Goal: Transaction & Acquisition: Purchase product/service

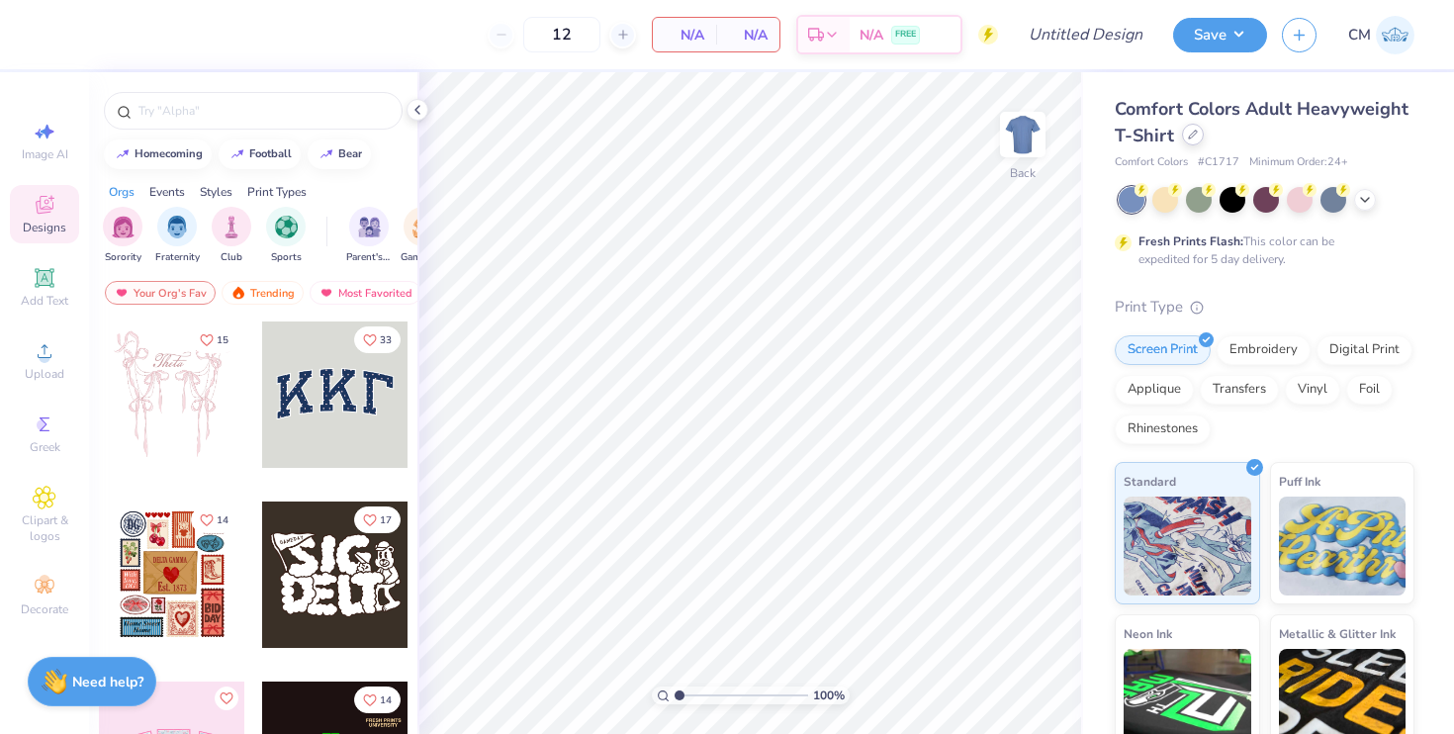
click at [1199, 137] on div at bounding box center [1193, 135] width 22 height 22
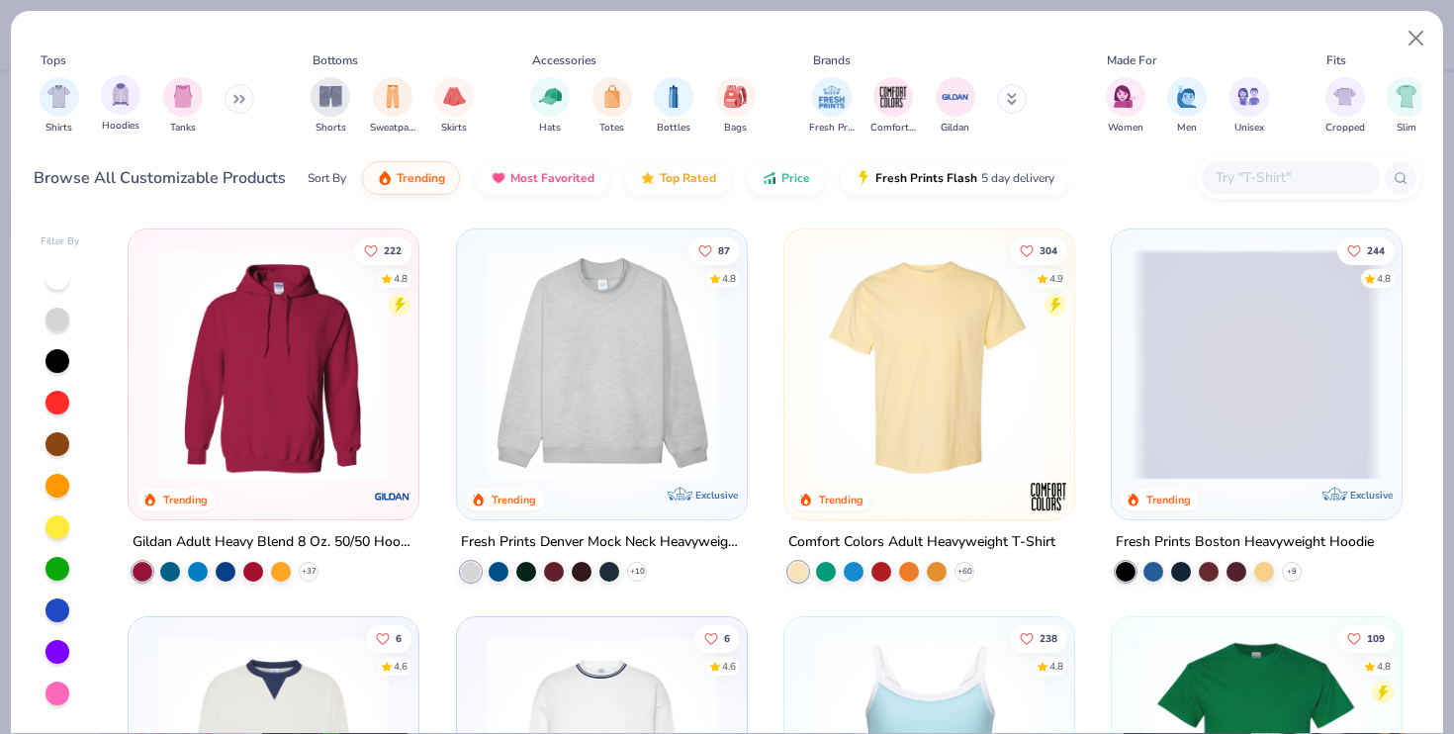
click at [104, 109] on div "Hoodies" at bounding box center [121, 104] width 40 height 58
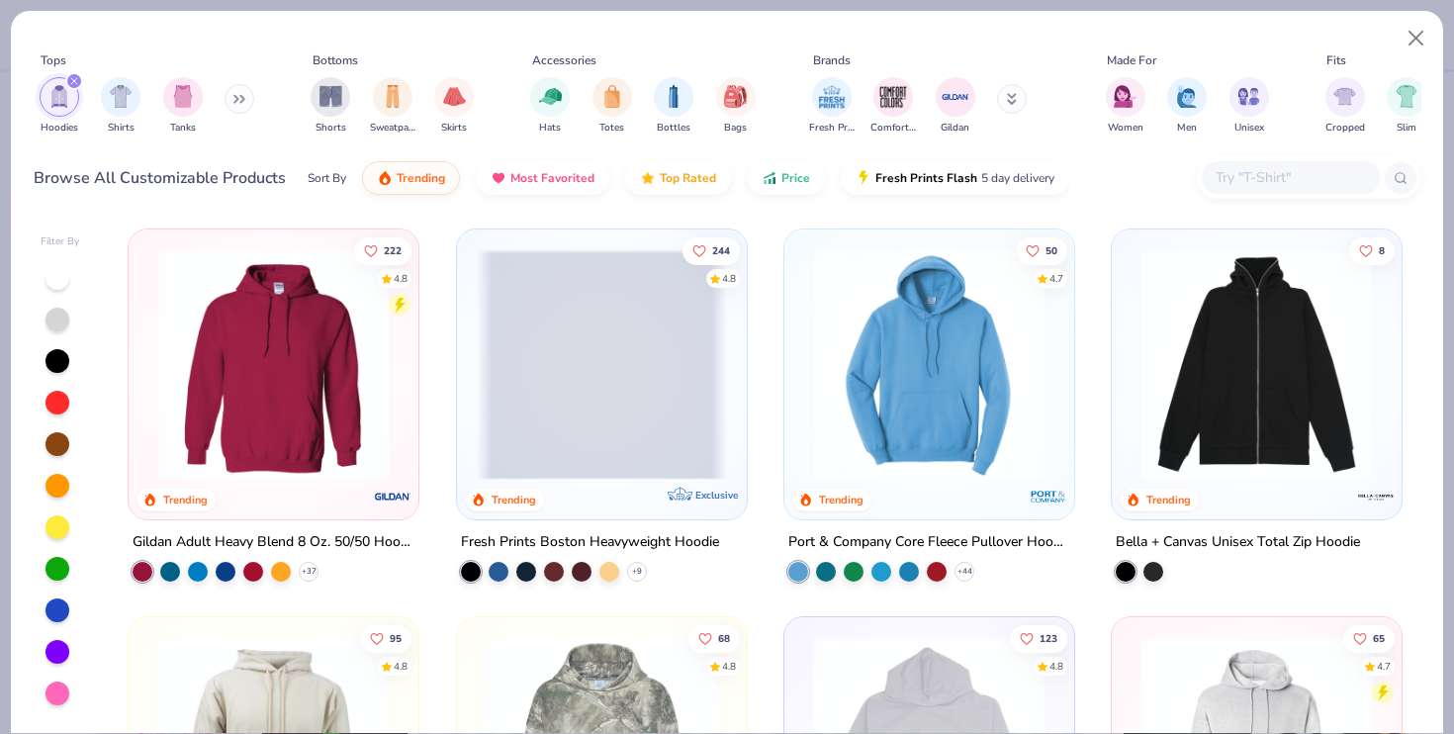
click at [229, 102] on button at bounding box center [239, 99] width 30 height 30
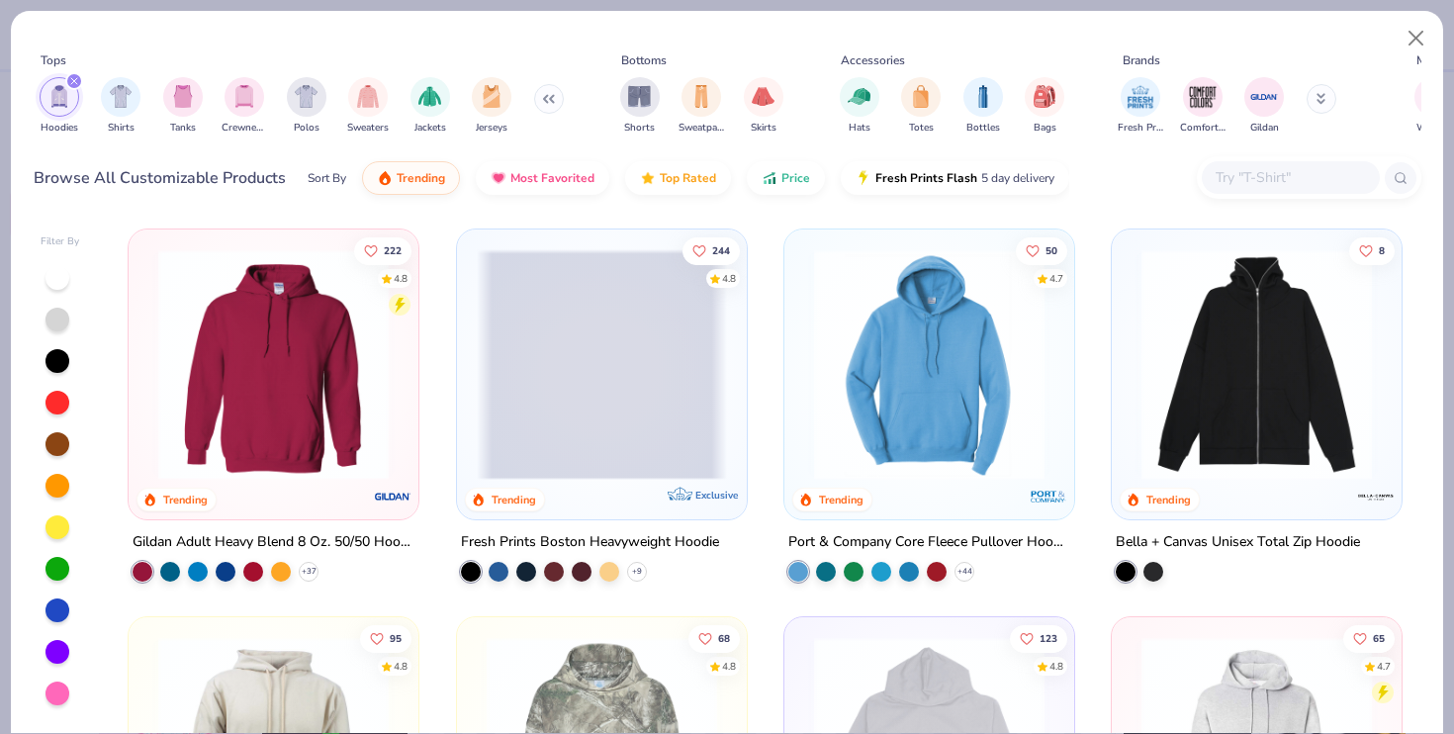
click at [221, 101] on div "Hoodies Shirts Tanks Crewnecks Polos Sweaters Jackets Jerseys" at bounding box center [302, 105] width 536 height 73
click at [249, 101] on img "filter for Crewnecks" at bounding box center [244, 94] width 22 height 23
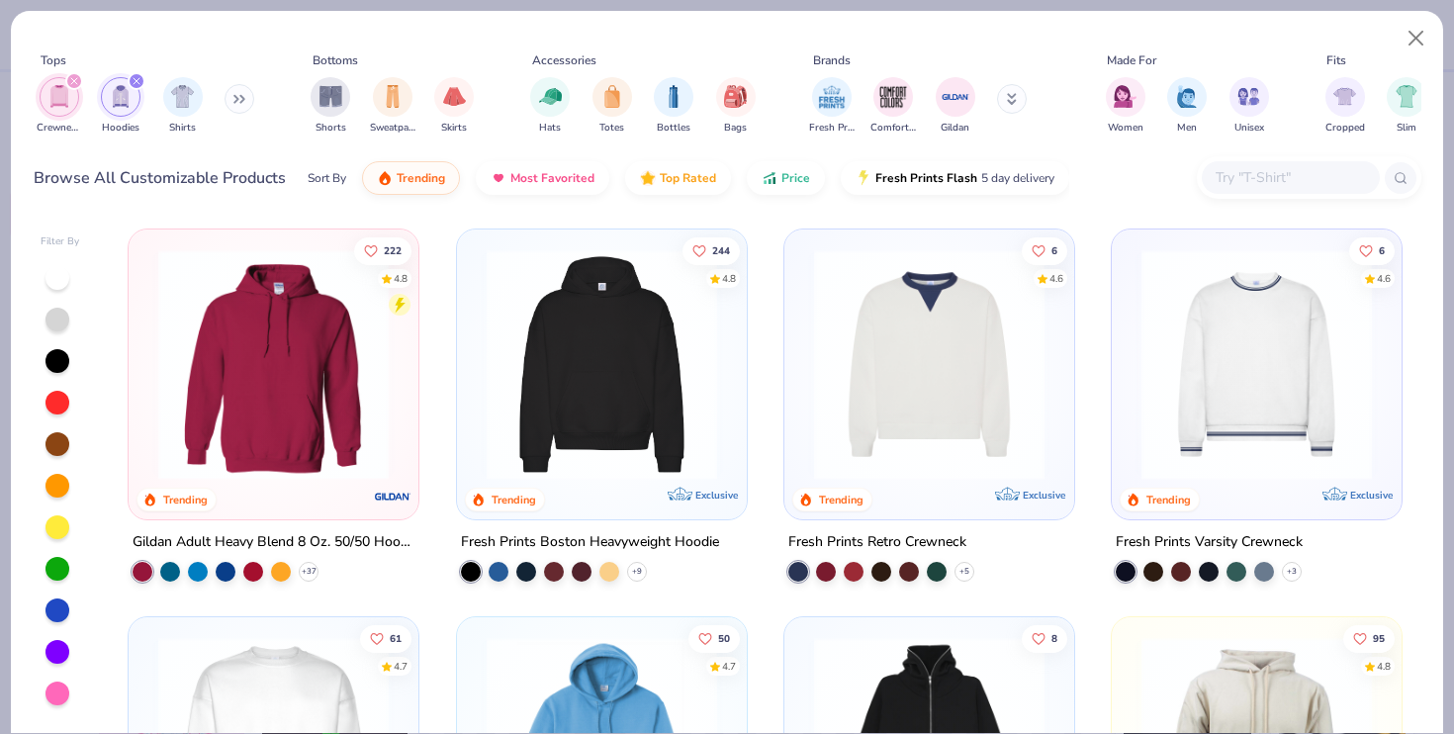
click at [315, 384] on img at bounding box center [273, 364] width 250 height 230
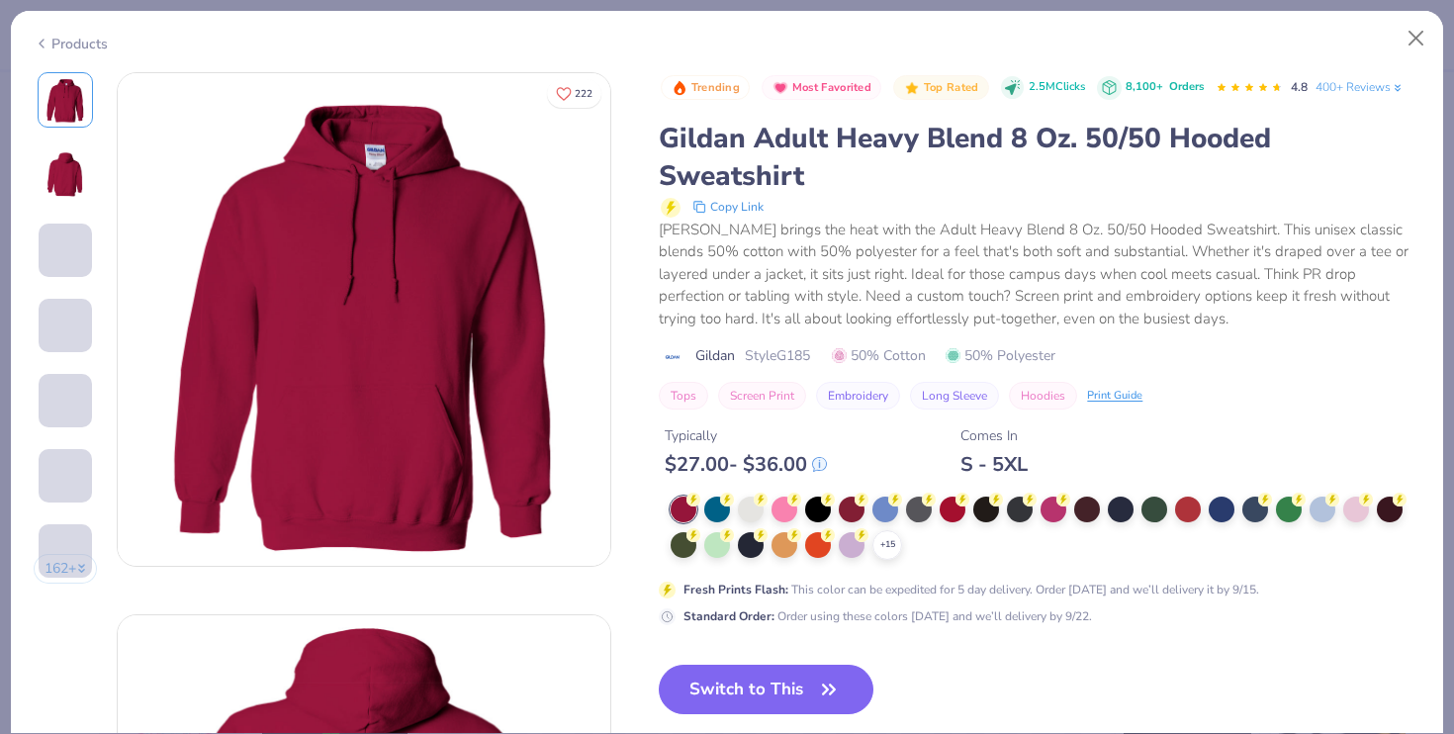
click at [777, 405] on button "Screen Print" at bounding box center [762, 396] width 88 height 28
